Goal: Task Accomplishment & Management: Complete application form

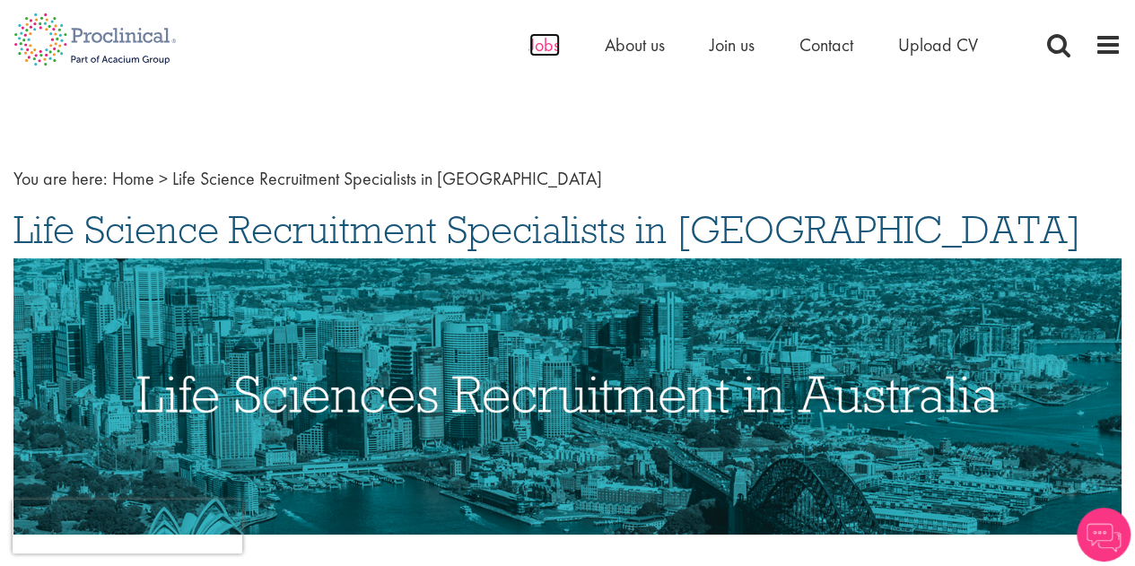
click at [535, 44] on span "Jobs" at bounding box center [544, 44] width 30 height 23
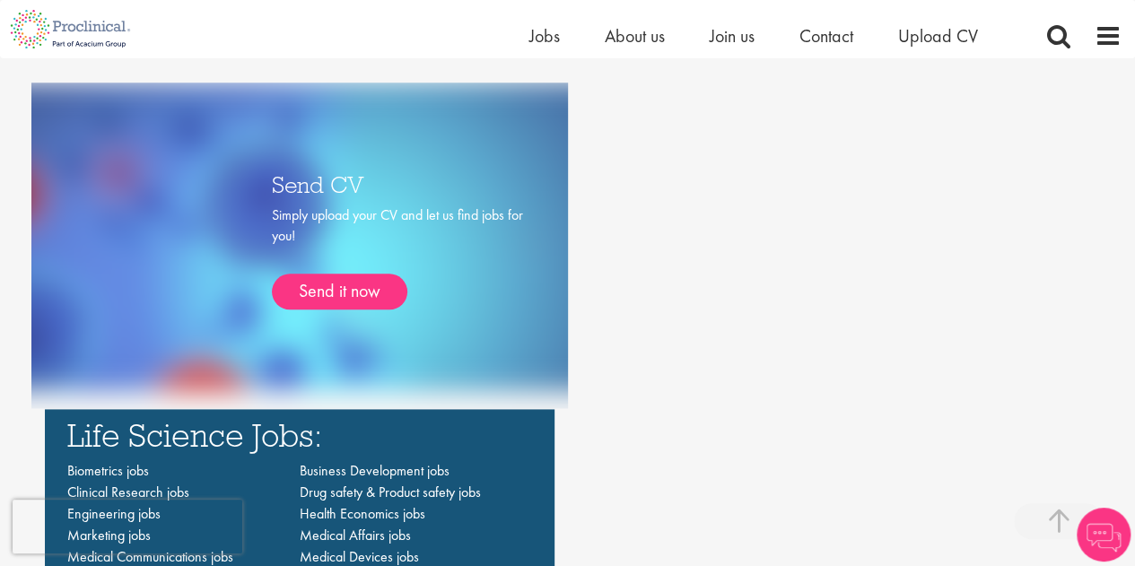
scroll to position [1166, 0]
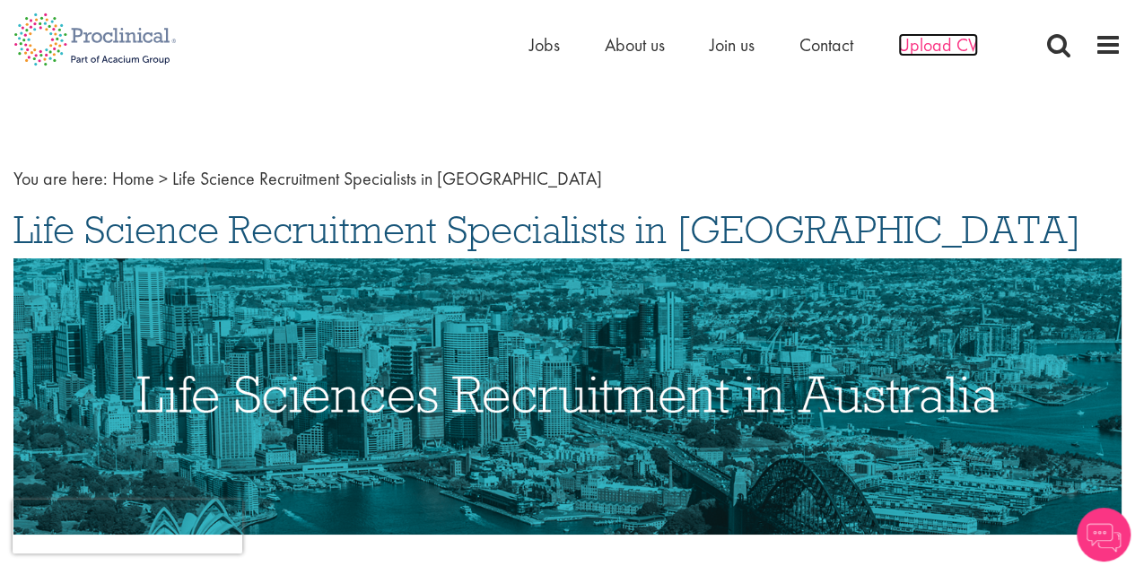
click at [926, 50] on span "Upload CV" at bounding box center [938, 44] width 80 height 23
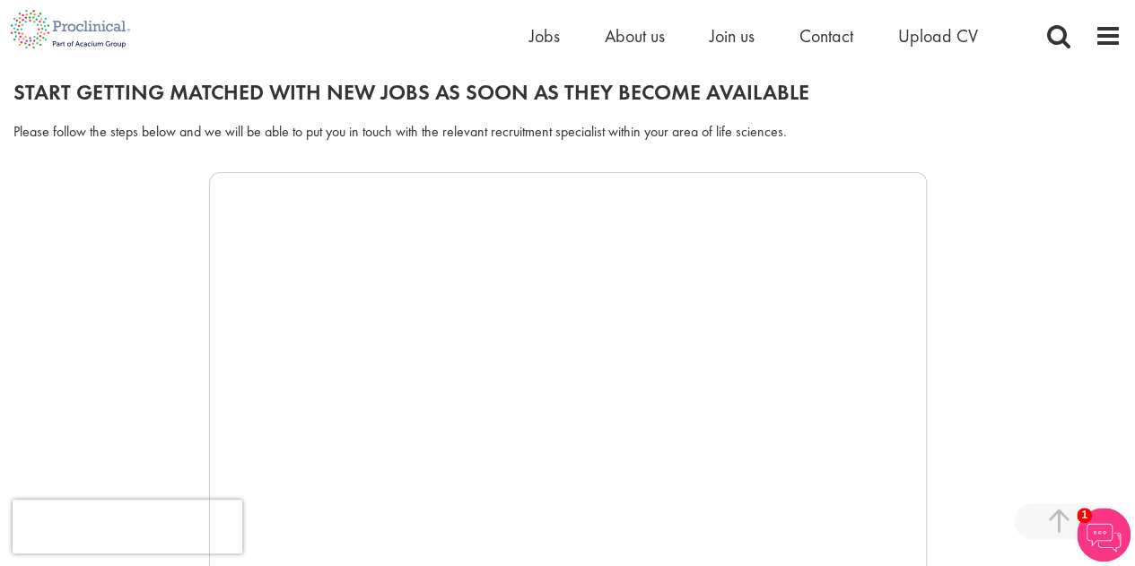
scroll to position [179, 0]
